Goal: Task Accomplishment & Management: Manage account settings

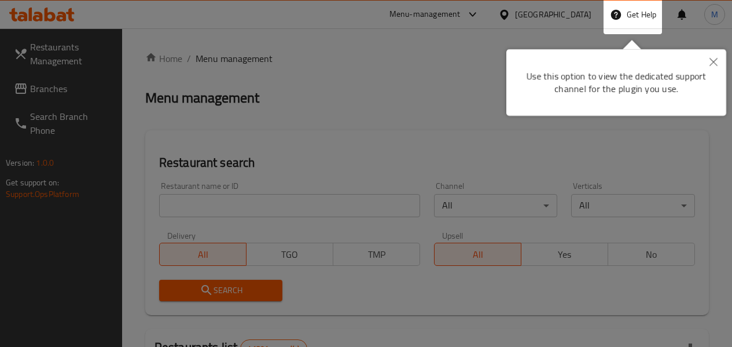
click at [715, 60] on icon "Close" at bounding box center [713, 62] width 8 height 8
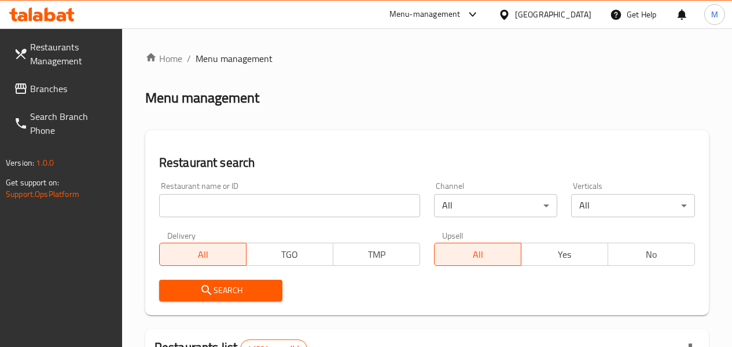
click at [211, 203] on input "search" at bounding box center [289, 205] width 261 height 23
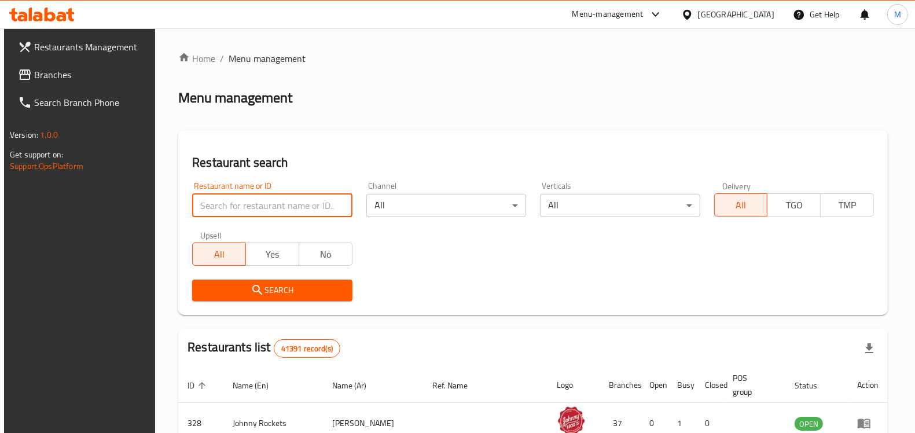
click at [731, 24] on div "[GEOGRAPHIC_DATA]" at bounding box center [728, 15] width 112 height 28
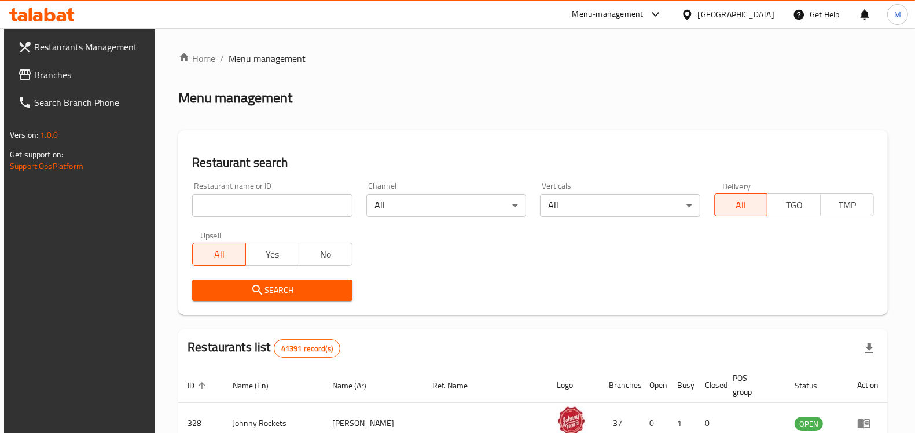
click at [724, 13] on div "[GEOGRAPHIC_DATA]" at bounding box center [736, 14] width 76 height 13
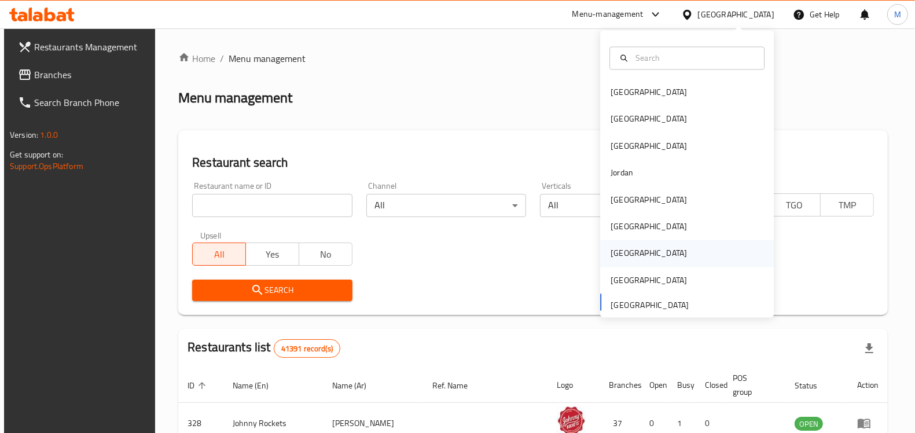
click at [623, 251] on div "[GEOGRAPHIC_DATA]" at bounding box center [648, 253] width 95 height 27
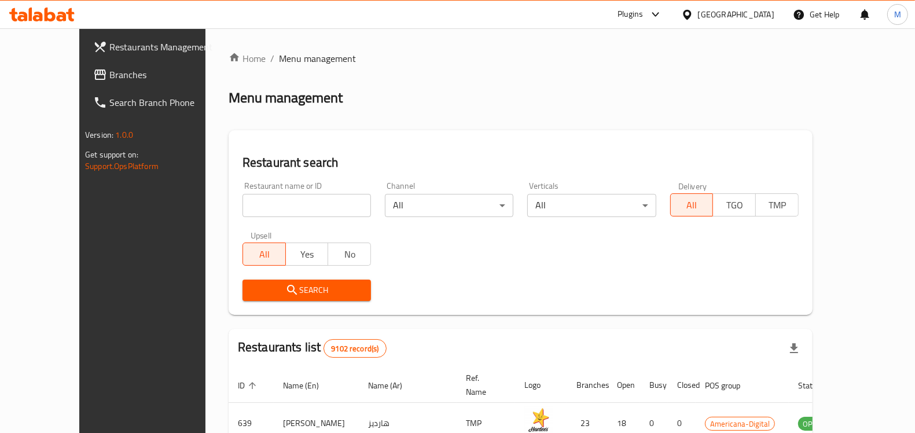
click at [693, 9] on icon at bounding box center [687, 15] width 12 height 12
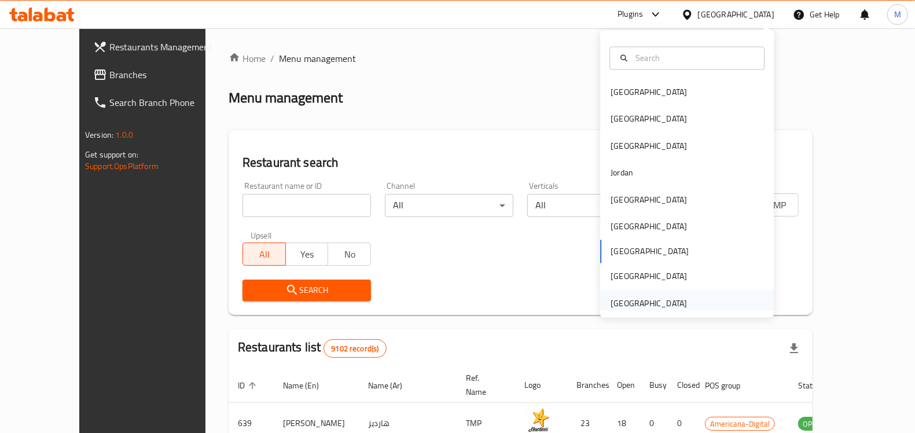
click at [610, 303] on div "[GEOGRAPHIC_DATA]" at bounding box center [648, 303] width 76 height 13
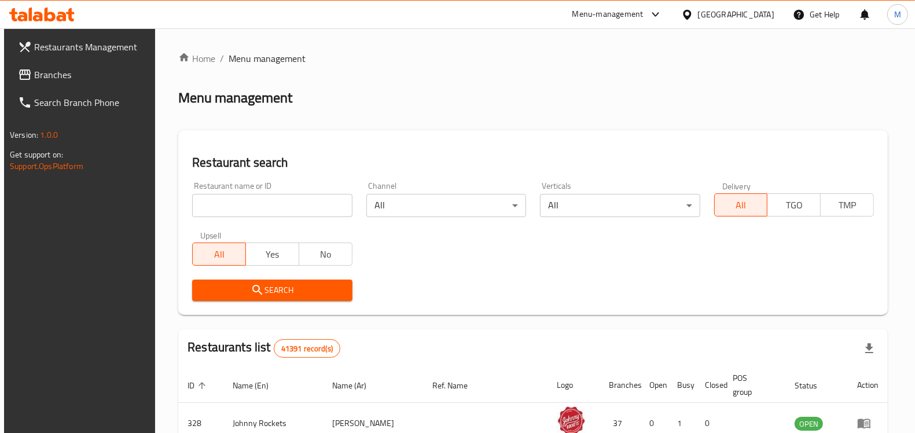
click at [209, 203] on input "search" at bounding box center [272, 205] width 160 height 23
paste input "the [GEOGRAPHIC_DATA]"
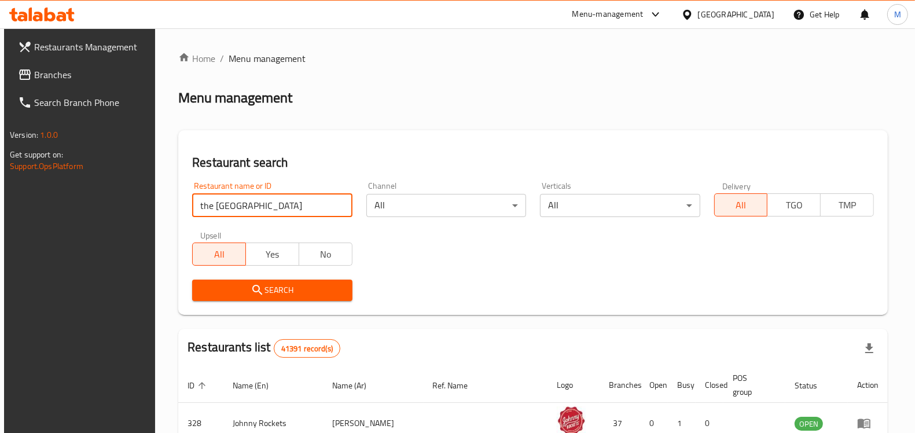
type input "the [GEOGRAPHIC_DATA]"
click button "Search" at bounding box center [272, 289] width 160 height 21
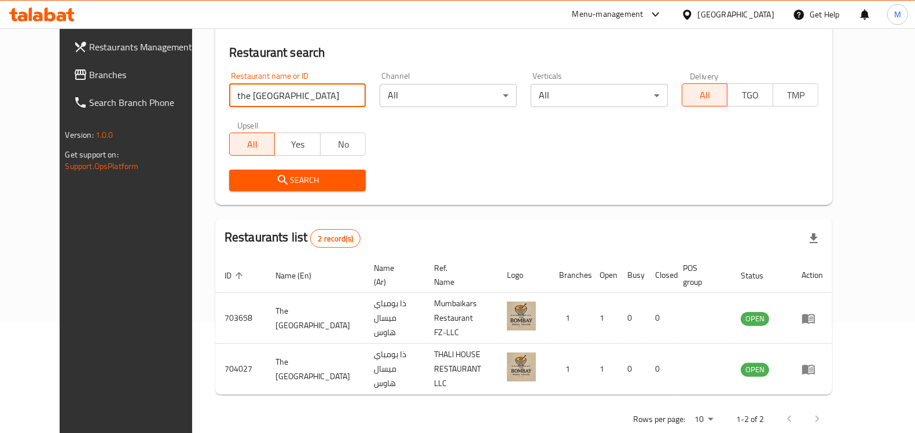
scroll to position [114, 0]
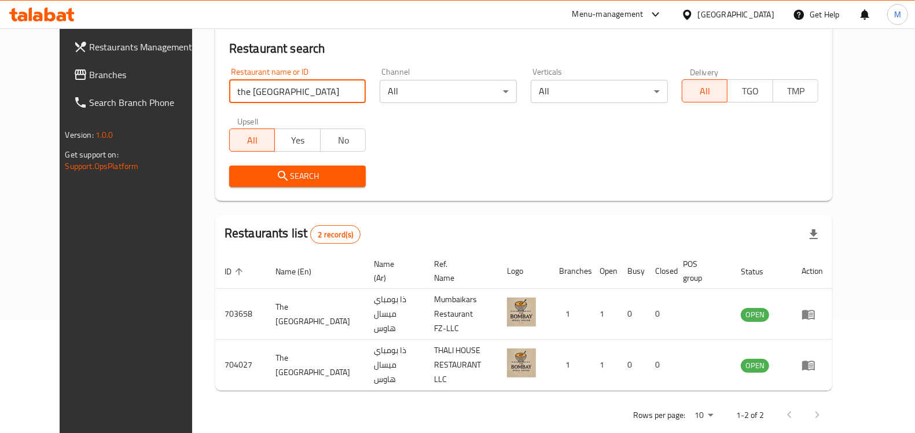
click at [70, 65] on link "Branches" at bounding box center [138, 75] width 148 height 28
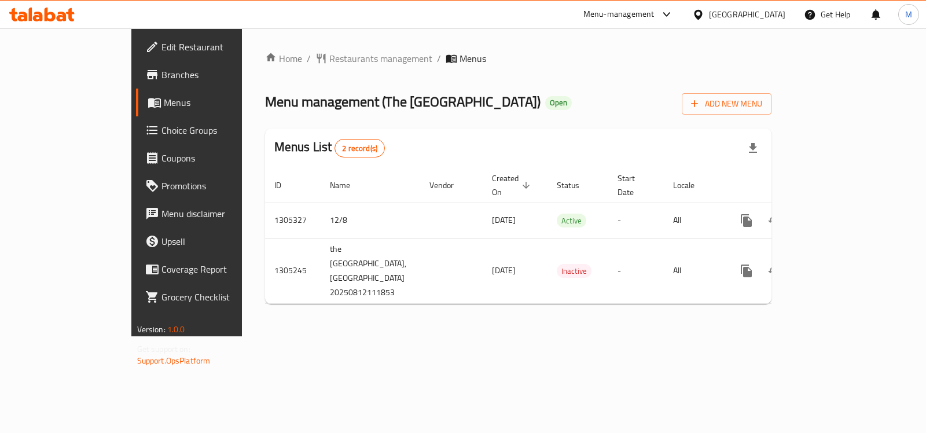
click at [303, 97] on span "Menu management ( The Bombay Misal House )" at bounding box center [402, 102] width 275 height 26
drag, startPoint x: 303, startPoint y: 97, endPoint x: 414, endPoint y: 93, distance: 111.8
click at [414, 93] on span "Menu management ( The Bombay Misal House )" at bounding box center [402, 102] width 275 height 26
copy span "The [GEOGRAPHIC_DATA]"
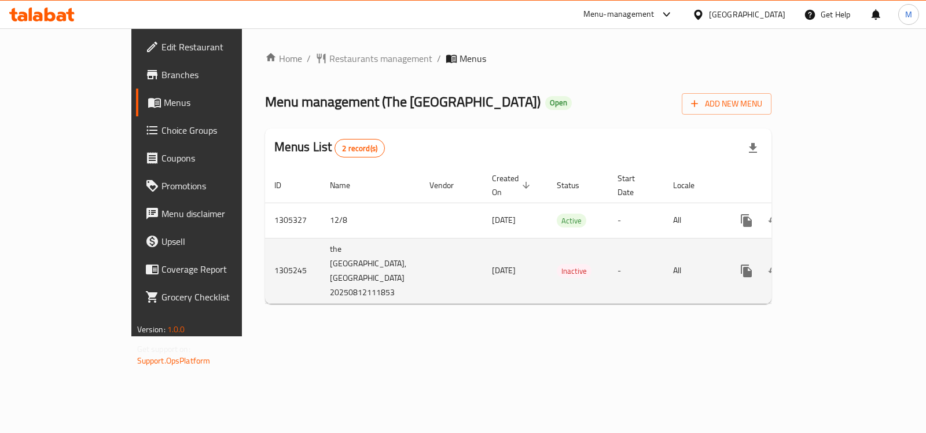
click at [844, 257] on link "enhanced table" at bounding box center [830, 271] width 28 height 28
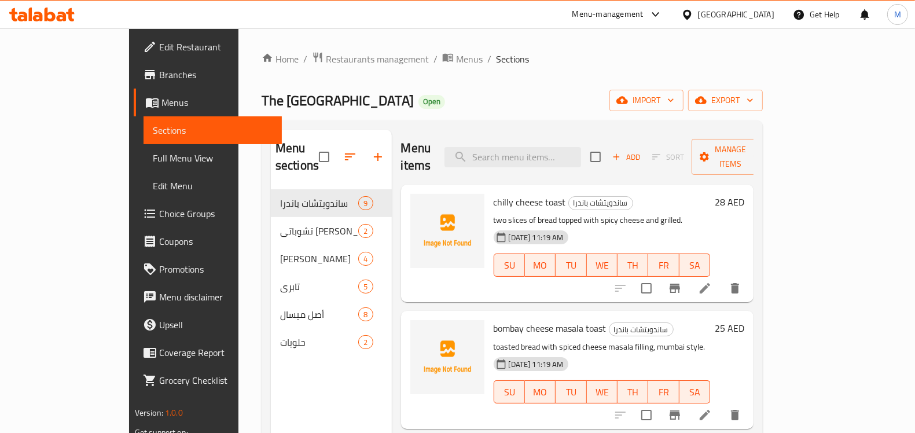
click at [586, 79] on div "Home / Restaurants management / Menus / Sections The Bombay Misal House Open im…" at bounding box center [512, 312] width 501 height 520
click at [756, 100] on icon "button" at bounding box center [750, 100] width 12 height 12
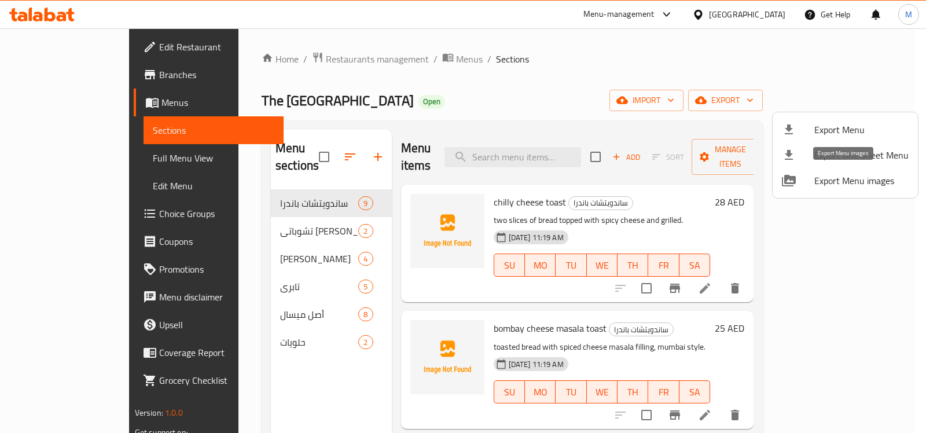
click at [867, 180] on span "Export Menu images" at bounding box center [861, 181] width 94 height 14
click at [855, 130] on span "Export Menu" at bounding box center [861, 130] width 94 height 14
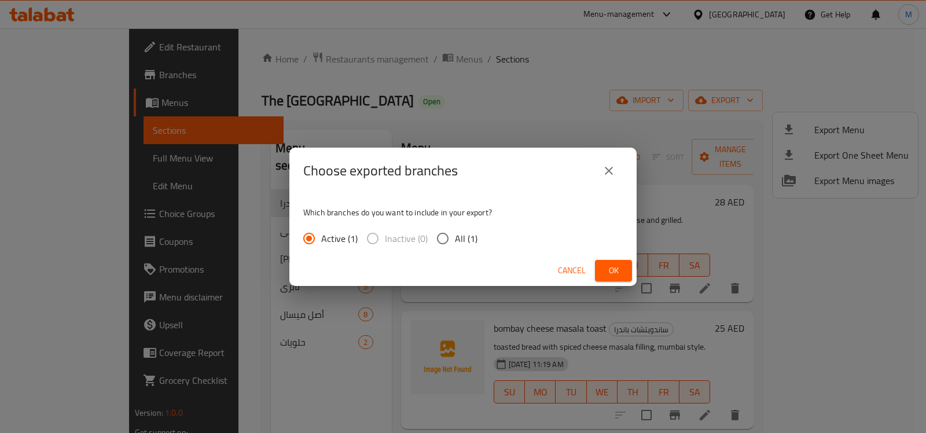
click at [466, 229] on label "All (1)" at bounding box center [454, 238] width 47 height 24
click at [455, 229] on input "All (1)" at bounding box center [443, 238] width 24 height 24
radio input "true"
click at [628, 272] on button "Ok" at bounding box center [613, 270] width 37 height 21
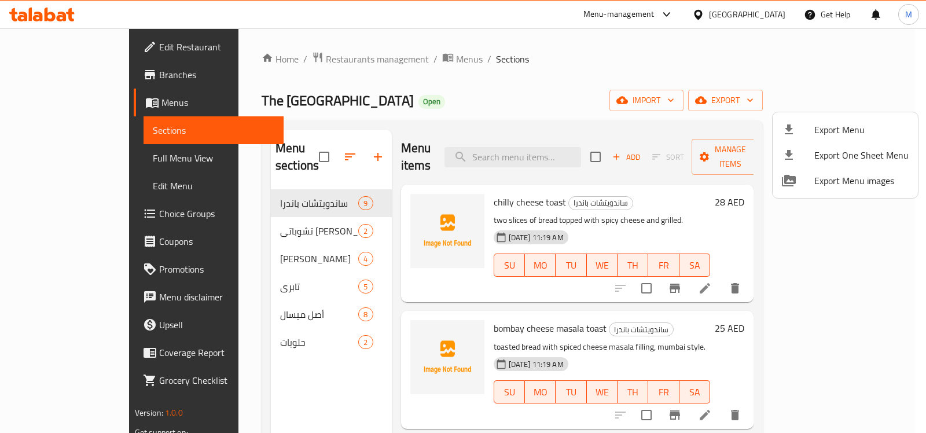
click at [543, 57] on div at bounding box center [463, 216] width 926 height 433
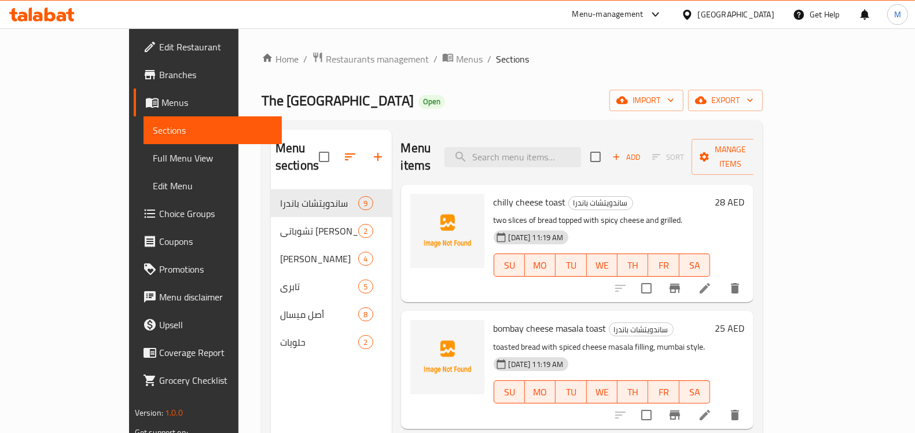
click at [153, 162] on span "Full Menu View" at bounding box center [213, 158] width 120 height 14
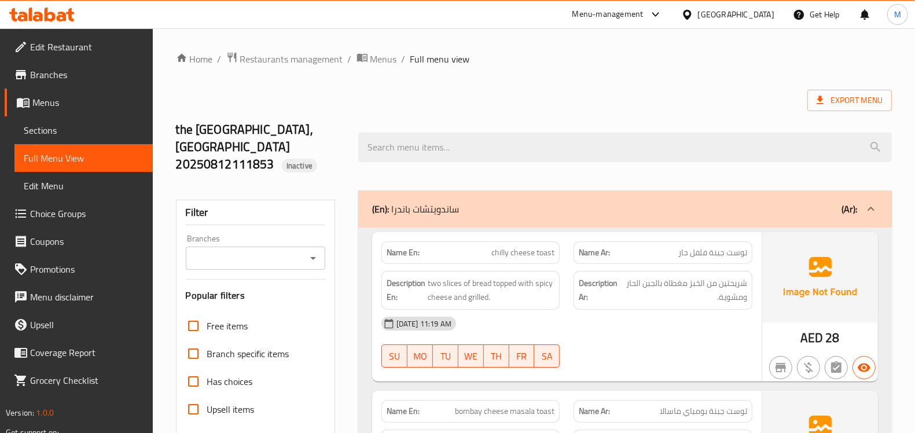
click at [619, 102] on div "Export Menu" at bounding box center [534, 100] width 716 height 21
click at [597, 99] on div "Export Menu" at bounding box center [534, 100] width 716 height 21
click at [383, 65] on span "Menus" at bounding box center [383, 59] width 27 height 14
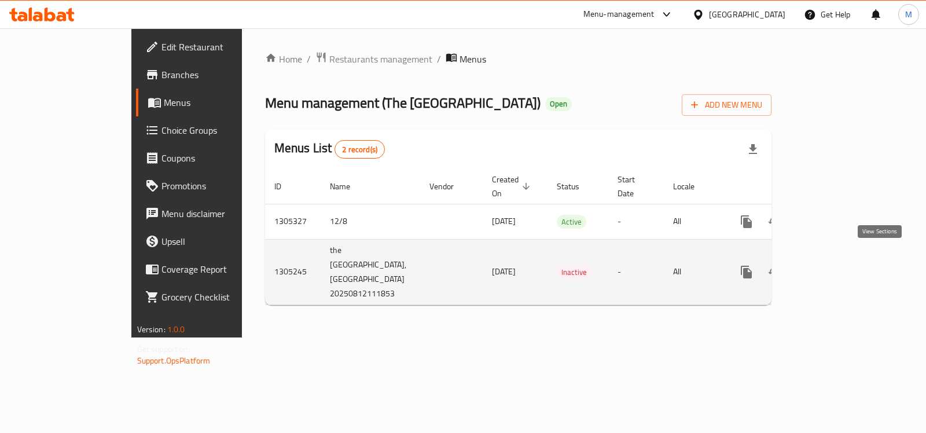
click at [837, 265] on icon "enhanced table" at bounding box center [830, 272] width 14 height 14
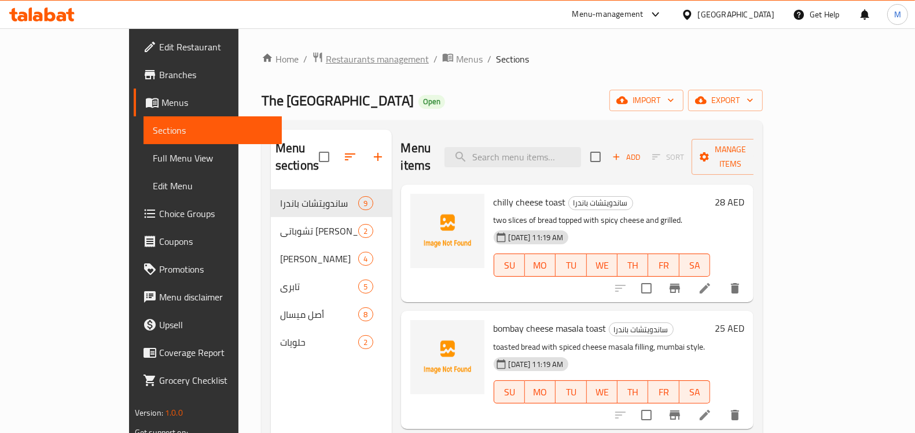
click at [326, 58] on span "Restaurants management" at bounding box center [377, 59] width 103 height 14
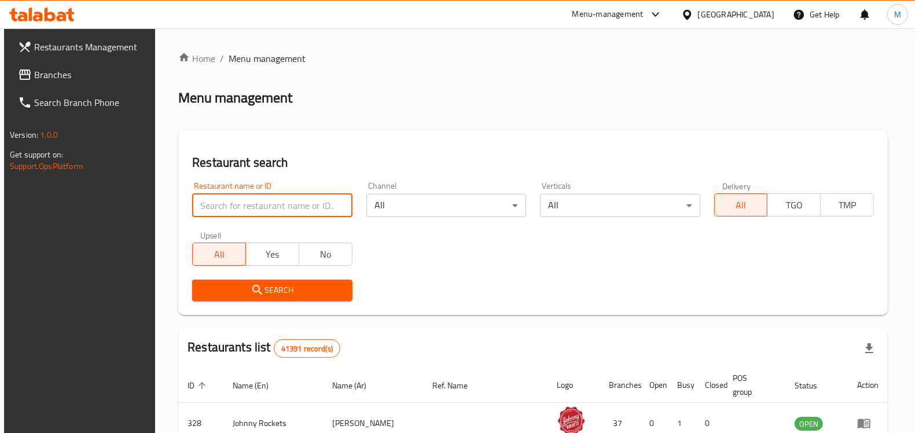
paste input "Harshi sweets and salt"
type input "Harshi sweets and salt"
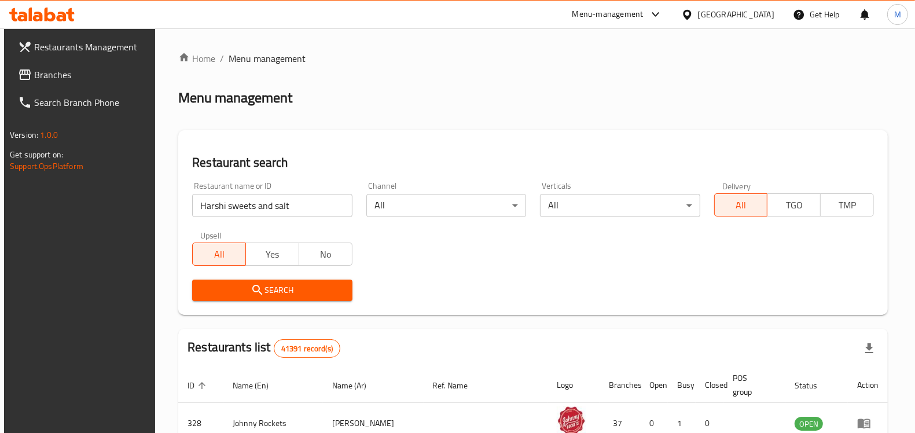
click at [295, 297] on button "Search" at bounding box center [272, 289] width 160 height 21
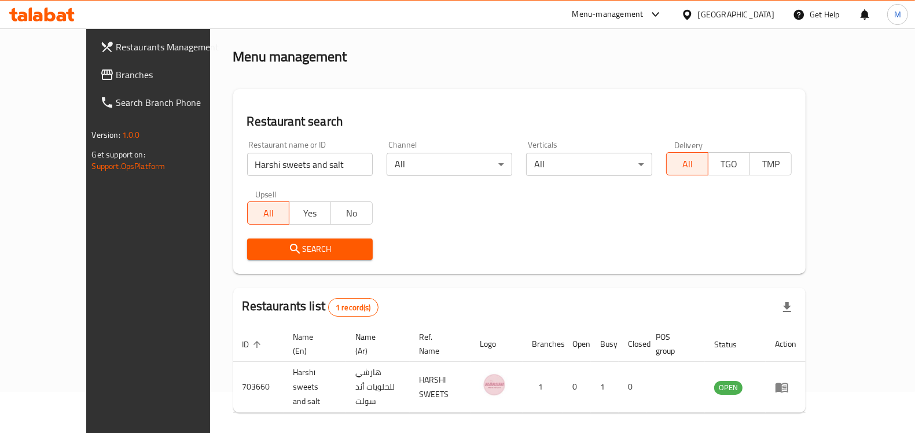
scroll to position [61, 0]
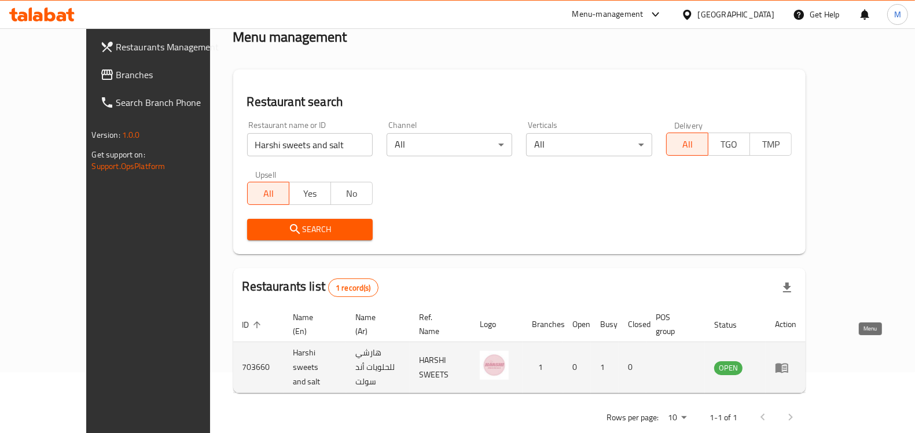
click at [788, 363] on icon "enhanced table" at bounding box center [781, 368] width 13 height 10
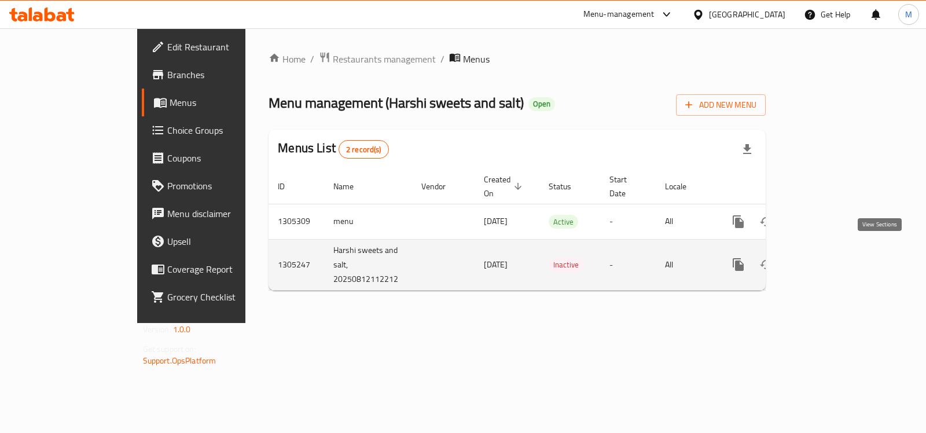
click at [829, 258] on icon "enhanced table" at bounding box center [822, 265] width 14 height 14
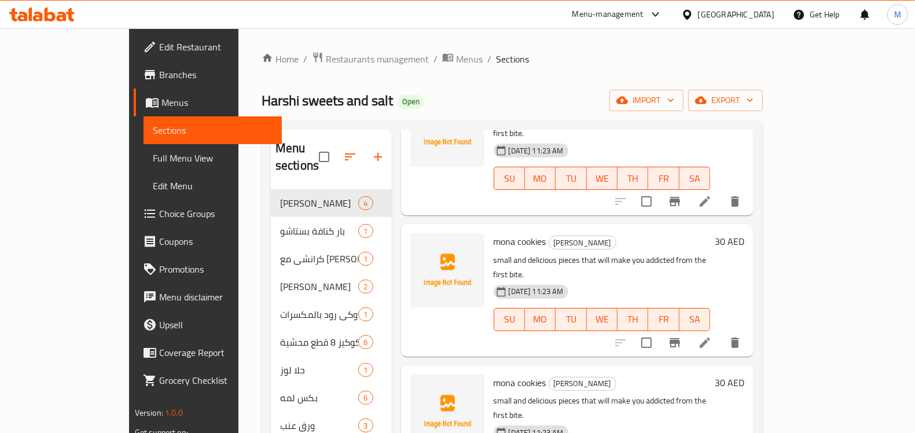
click at [262, 95] on span "Harshi sweets and salt" at bounding box center [327, 100] width 131 height 26
drag, startPoint x: 189, startPoint y: 95, endPoint x: 284, endPoint y: 101, distance: 95.7
click at [284, 101] on span "Harshi sweets and salt" at bounding box center [327, 100] width 131 height 26
copy span "Harshi sweets and salt"
click at [535, 91] on div "Harshi sweets and salt Open import export" at bounding box center [512, 100] width 501 height 21
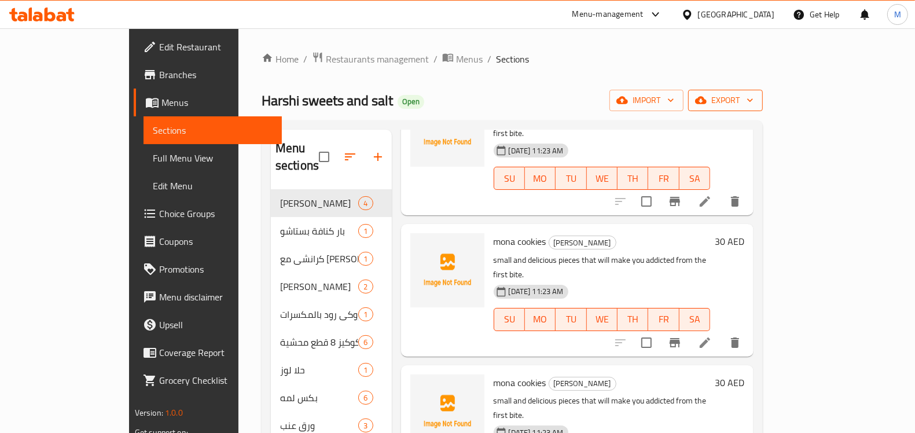
click at [756, 100] on icon "button" at bounding box center [750, 100] width 12 height 12
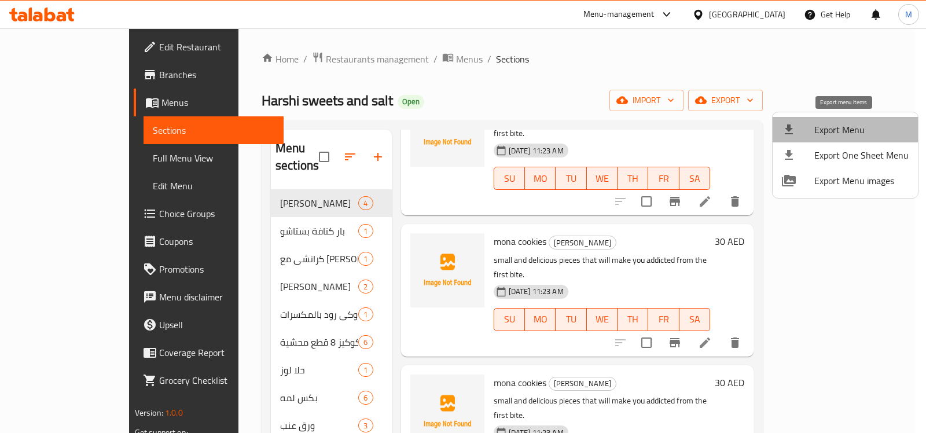
click at [868, 134] on span "Export Menu" at bounding box center [861, 130] width 94 height 14
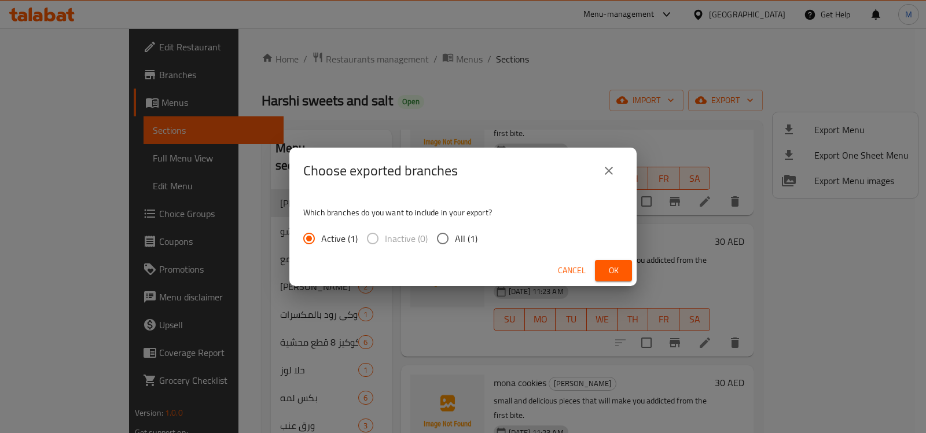
click at [447, 241] on input "All (1)" at bounding box center [443, 238] width 24 height 24
radio input "true"
click at [605, 265] on span "Ok" at bounding box center [613, 270] width 19 height 14
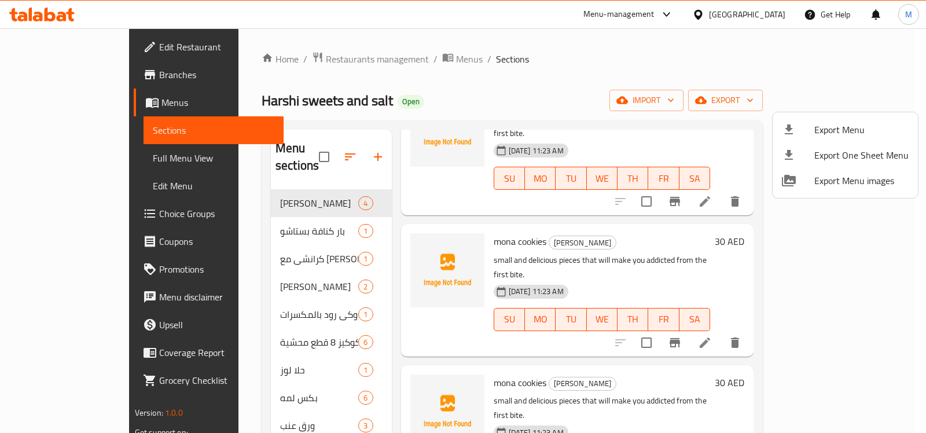
click at [556, 73] on div at bounding box center [463, 216] width 926 height 433
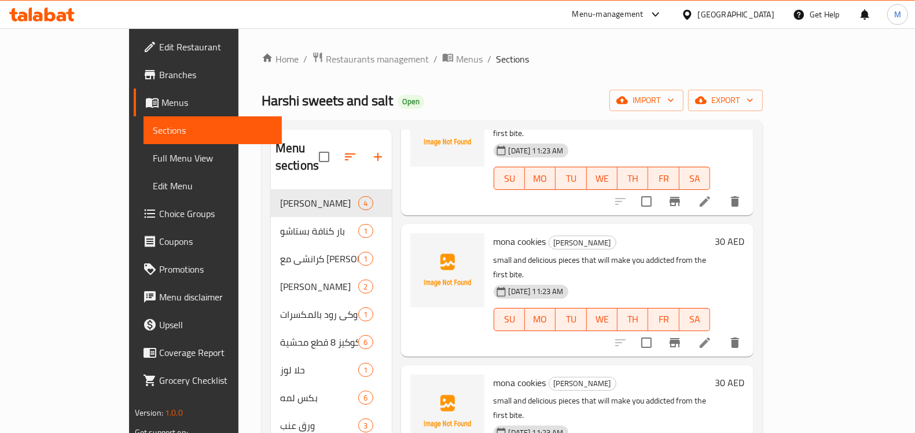
click at [144, 166] on link "Full Menu View" at bounding box center [213, 158] width 138 height 28
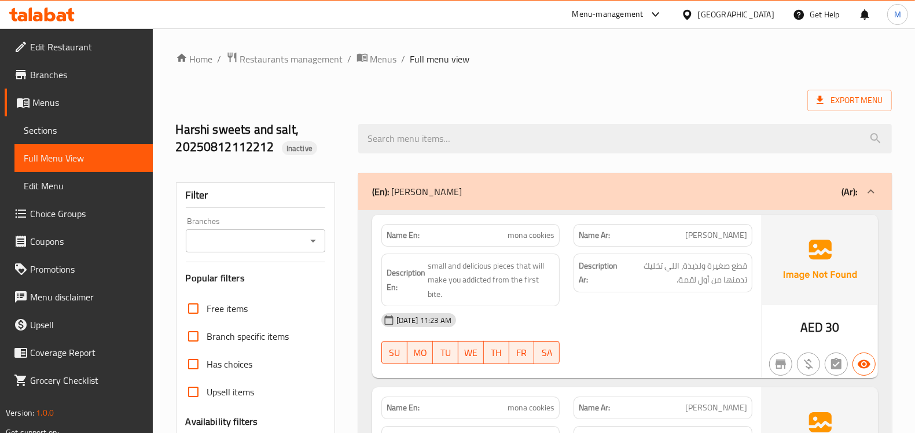
click at [741, 12] on div "[GEOGRAPHIC_DATA]" at bounding box center [736, 14] width 76 height 13
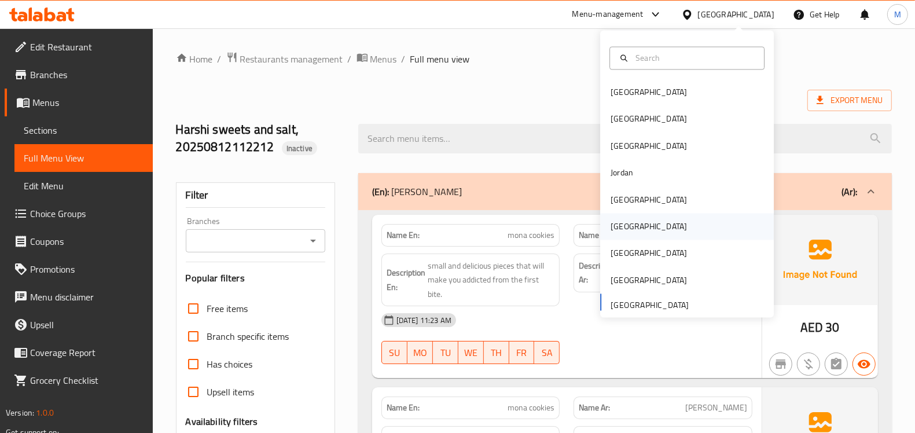
click at [631, 227] on div "[GEOGRAPHIC_DATA]" at bounding box center [687, 227] width 174 height 27
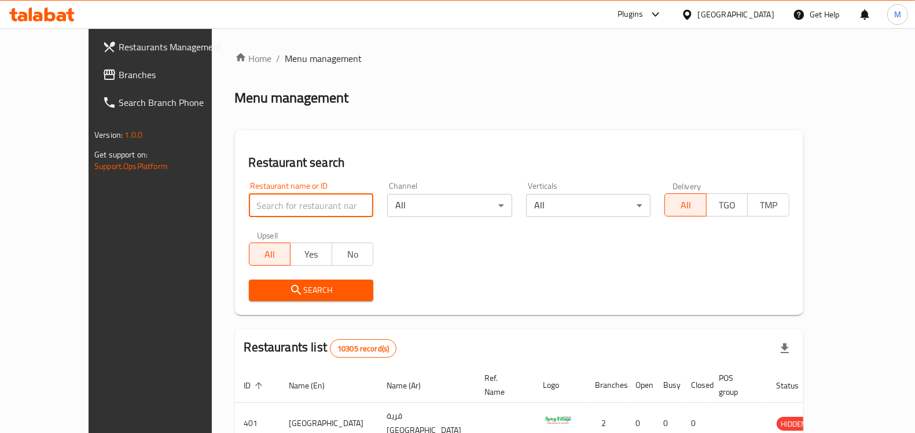
click at [279, 204] on input "search" at bounding box center [311, 205] width 125 height 23
paste input "Karak Al Buraimi Cafe"
type input "Karak Al Buraimi Cafe"
click button "Search" at bounding box center [311, 289] width 125 height 21
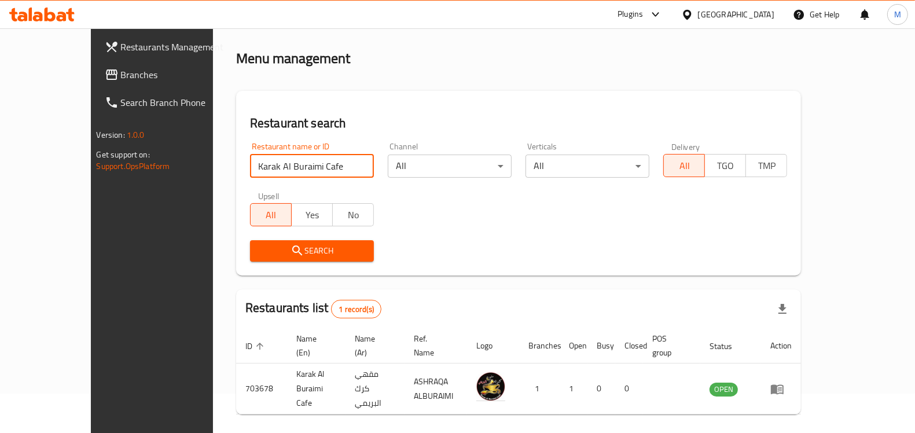
scroll to position [61, 0]
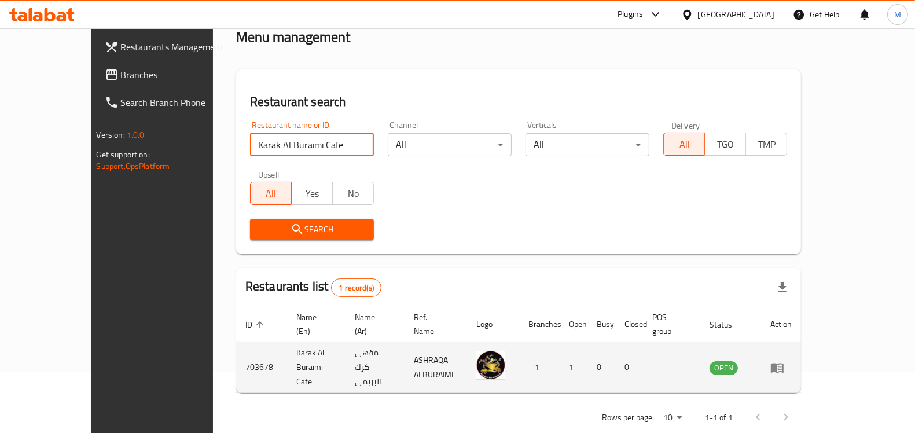
click at [782, 366] on icon "enhanced table" at bounding box center [780, 368] width 4 height 5
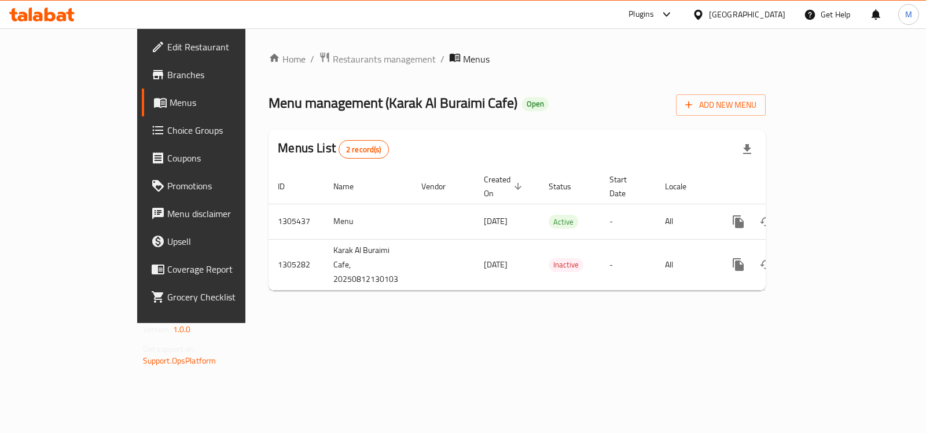
click at [528, 134] on div "Menus List 2 record(s)" at bounding box center [517, 149] width 497 height 39
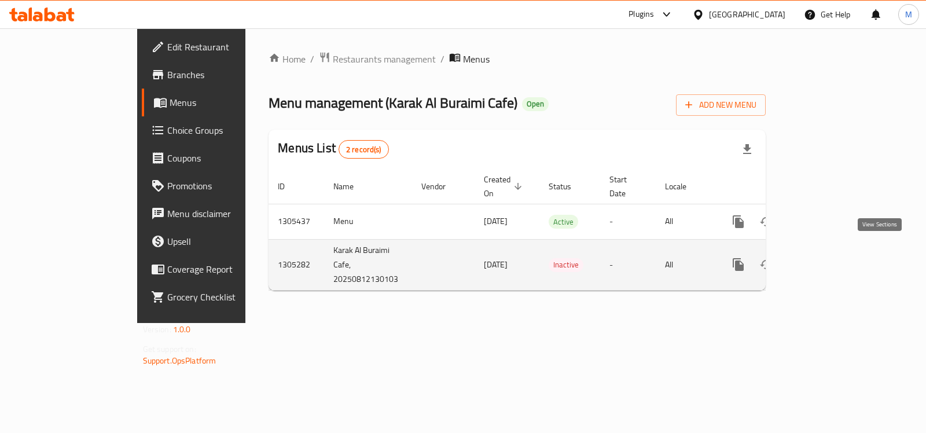
click at [829, 258] on icon "enhanced table" at bounding box center [822, 265] width 14 height 14
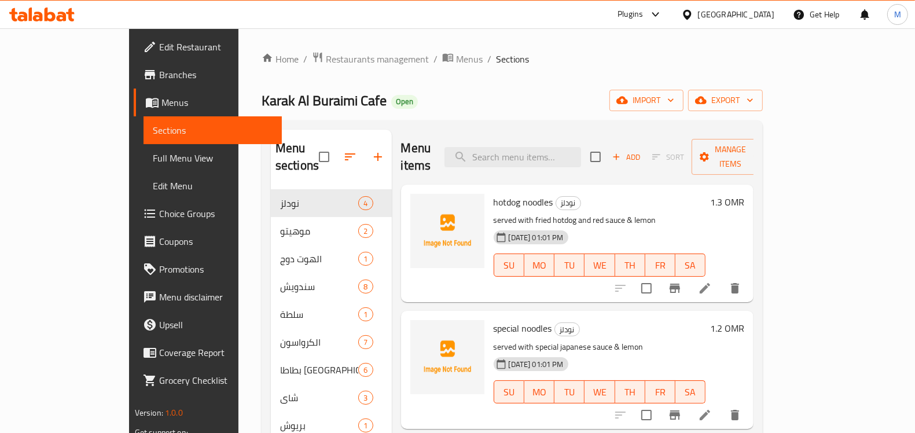
click at [262, 96] on span "Karak Al Buraimi Cafe" at bounding box center [324, 100] width 125 height 26
drag, startPoint x: 186, startPoint y: 96, endPoint x: 279, endPoint y: 100, distance: 93.8
click at [279, 100] on span "Karak Al Buraimi Cafe" at bounding box center [324, 100] width 125 height 26
copy span "Karak Al Buraimi Cafe"
click at [530, 107] on div "Karak Al Buraimi Cafe Open import export" at bounding box center [512, 100] width 501 height 21
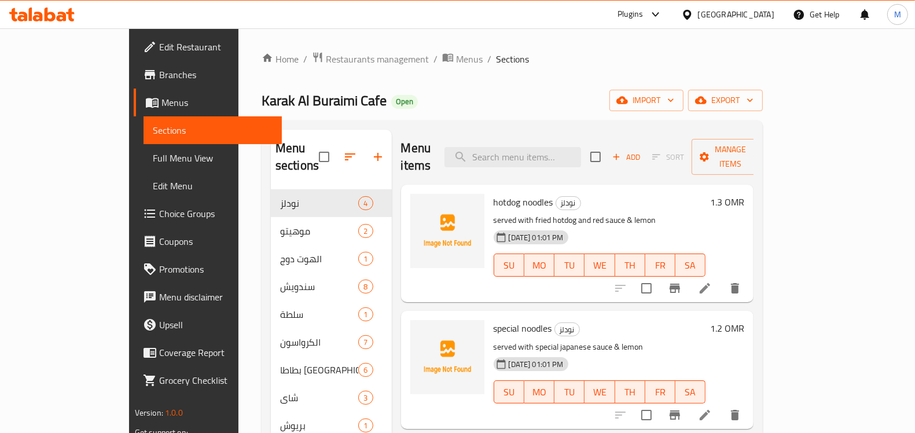
click at [429, 97] on div "Karak Al Buraimi Cafe Open import export" at bounding box center [512, 100] width 501 height 21
click at [664, 79] on div "Home / Restaurants management / Menus / Sections Karak Al Buraimi Cafe Open imp…" at bounding box center [512, 350] width 501 height 596
click at [786, 103] on div "Home / Restaurants management / Menus / Sections Karak Al Buraimi Cafe Open imp…" at bounding box center [511, 349] width 547 height 642
click at [753, 102] on span "export" at bounding box center [725, 100] width 56 height 14
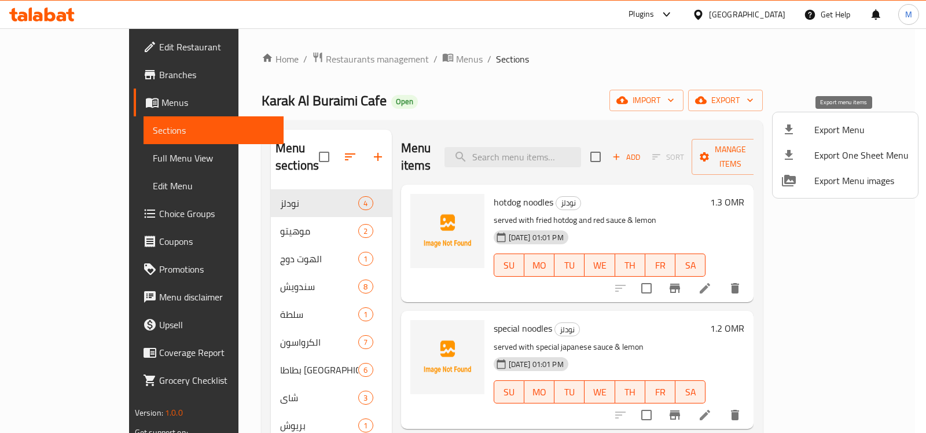
click at [857, 128] on span "Export Menu" at bounding box center [861, 130] width 94 height 14
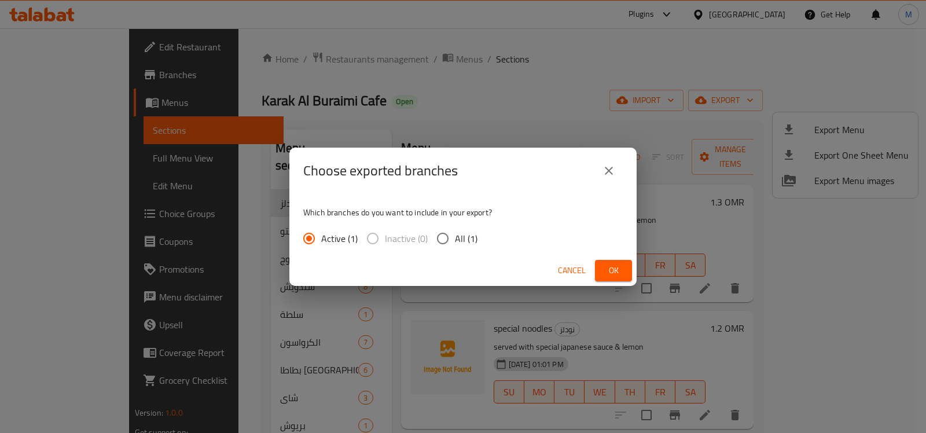
click at [449, 239] on input "All (1)" at bounding box center [443, 238] width 24 height 24
radio input "true"
click at [629, 273] on button "Ok" at bounding box center [613, 270] width 37 height 21
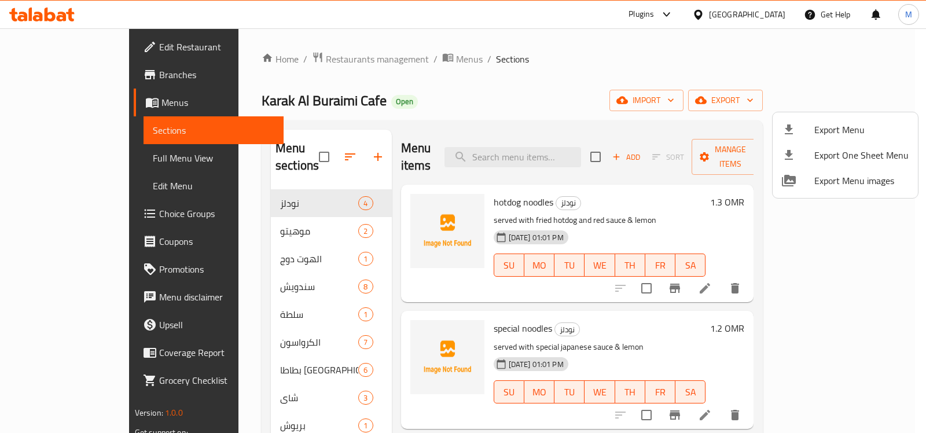
click at [489, 111] on div at bounding box center [463, 216] width 926 height 433
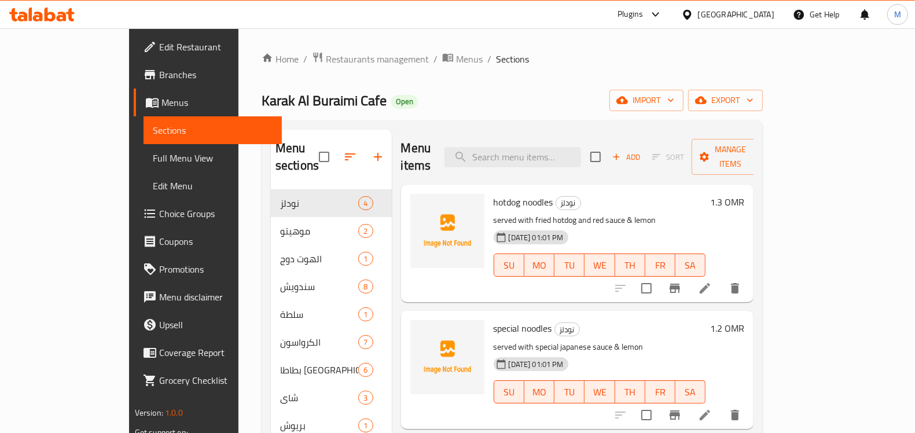
click at [153, 153] on span "Full Menu View" at bounding box center [213, 158] width 120 height 14
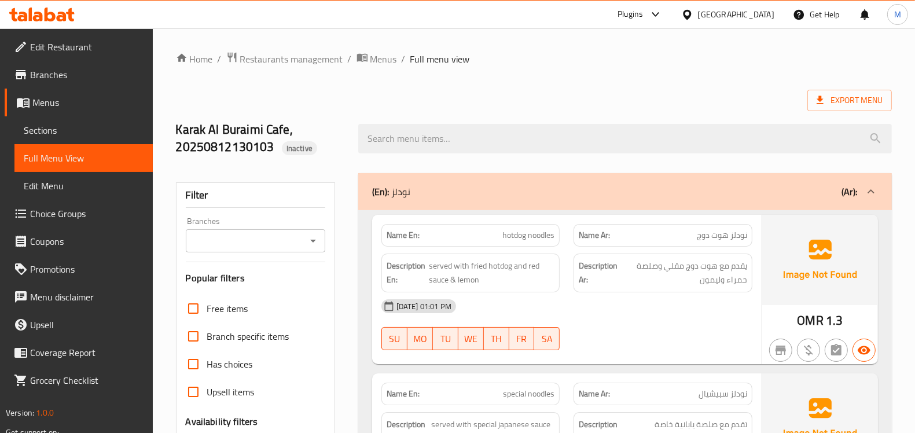
click at [61, 131] on span "Sections" at bounding box center [84, 130] width 120 height 14
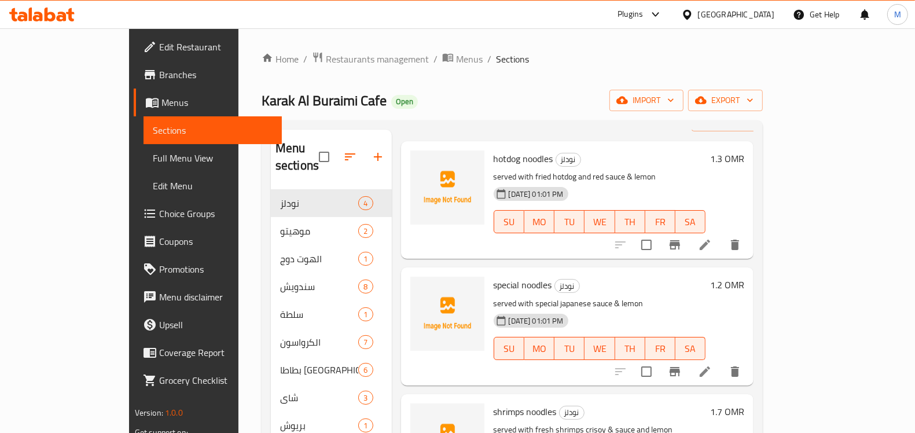
click at [288, 93] on span "Karak Al Buraimi Cafe" at bounding box center [324, 100] width 125 height 26
copy span "Cafe"
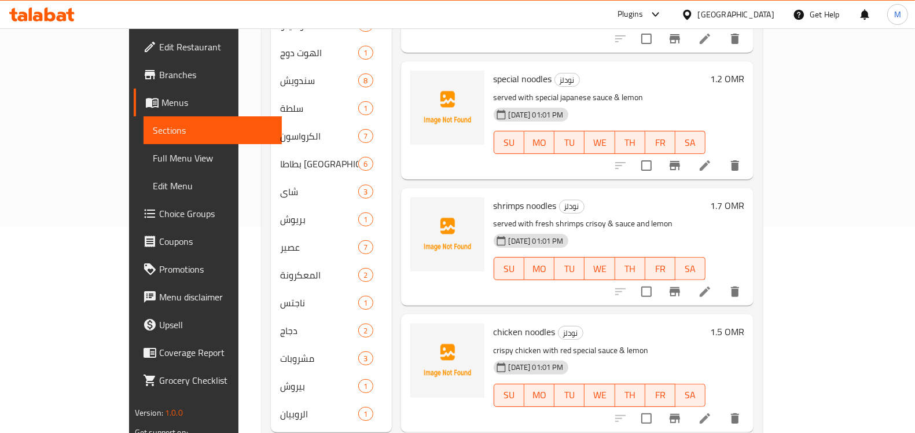
scroll to position [220, 0]
